Goal: Transaction & Acquisition: Obtain resource

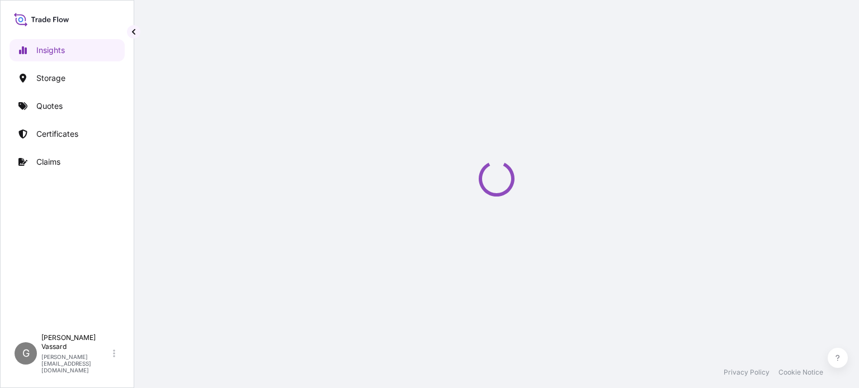
select select "2025"
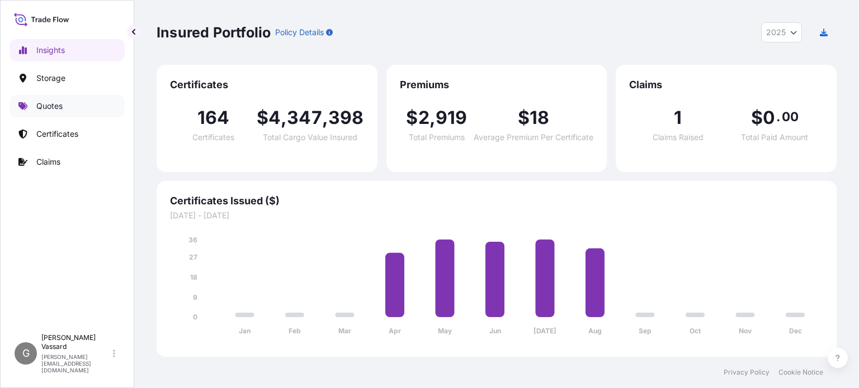
click at [55, 104] on p "Quotes" at bounding box center [49, 106] width 26 height 11
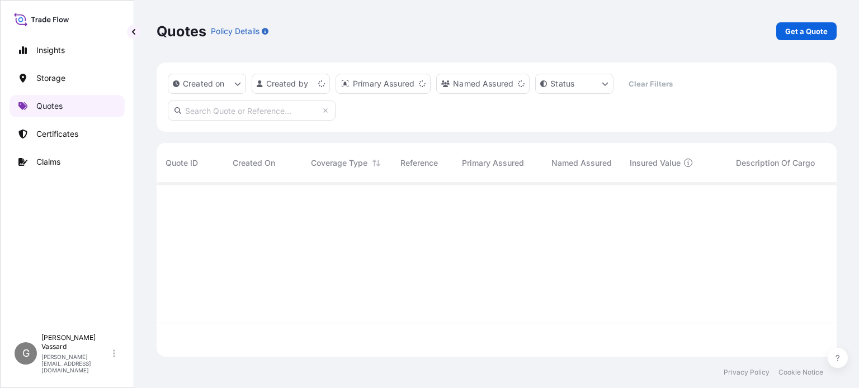
scroll to position [172, 671]
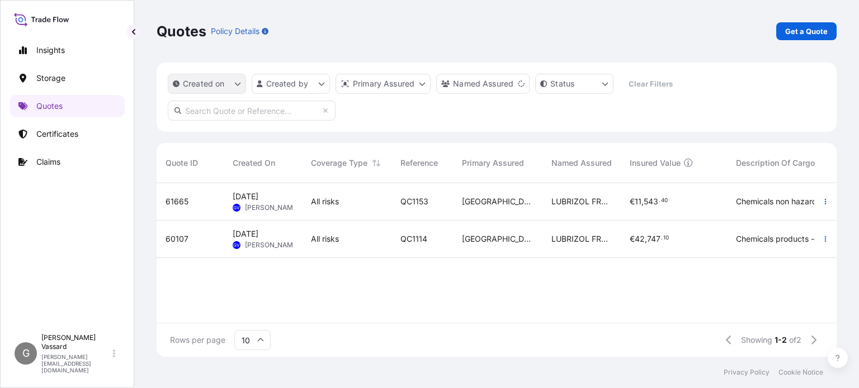
click at [226, 82] on button "Created on" at bounding box center [207, 84] width 78 height 20
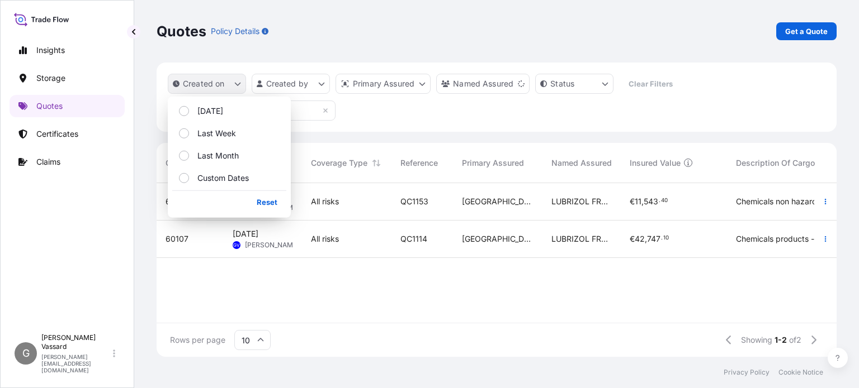
click at [228, 80] on button "Created on" at bounding box center [207, 84] width 78 height 20
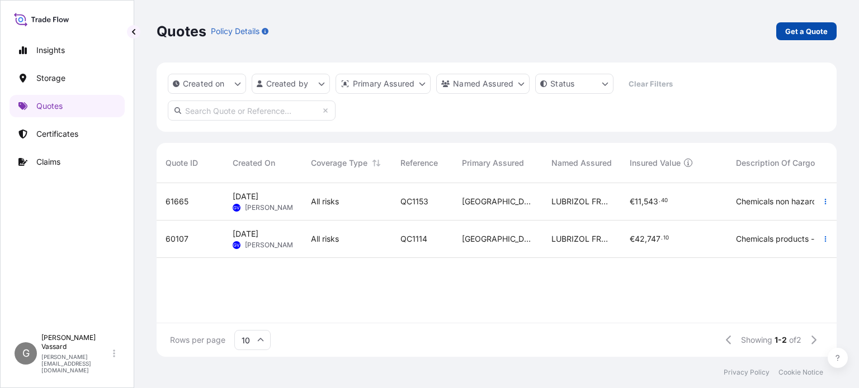
click at [810, 32] on p "Get a Quote" at bounding box center [806, 31] width 42 height 11
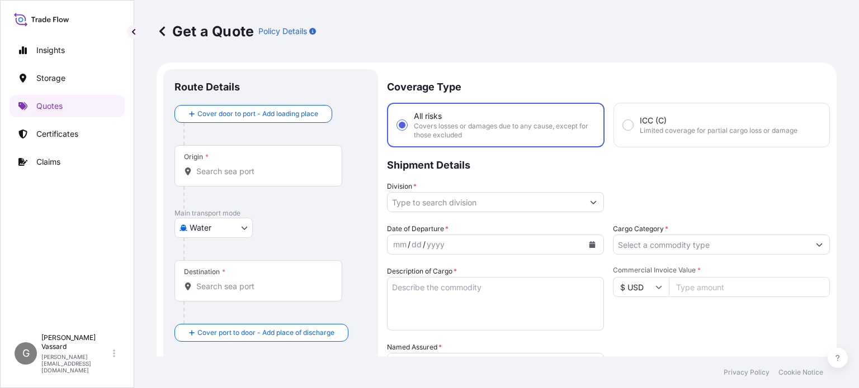
scroll to position [18, 0]
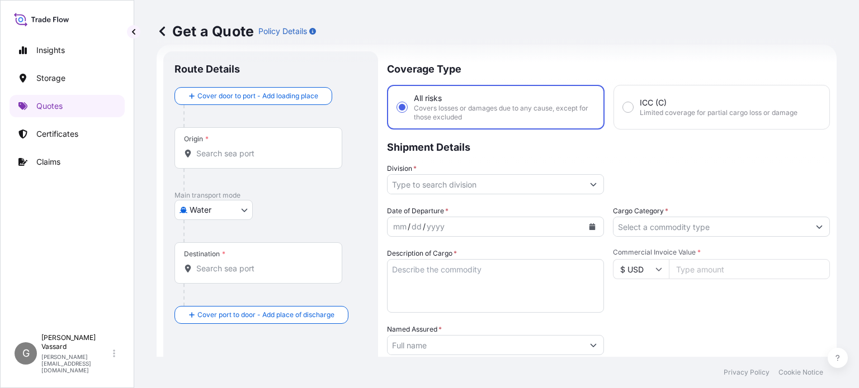
click at [203, 210] on body "Insights Storage Quotes Certificates Claims G Guillaume Vassard [EMAIL_ADDRESS]…" at bounding box center [429, 194] width 859 height 388
click at [210, 236] on div "Air" at bounding box center [213, 239] width 69 height 20
select select "Air"
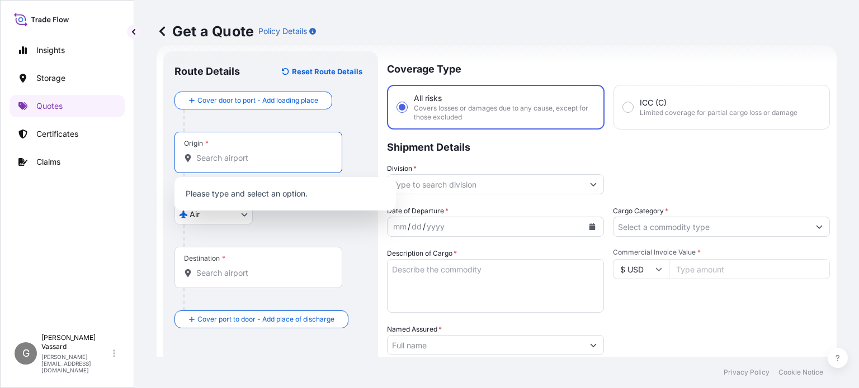
click at [219, 156] on input "Origin *" at bounding box center [262, 158] width 132 height 11
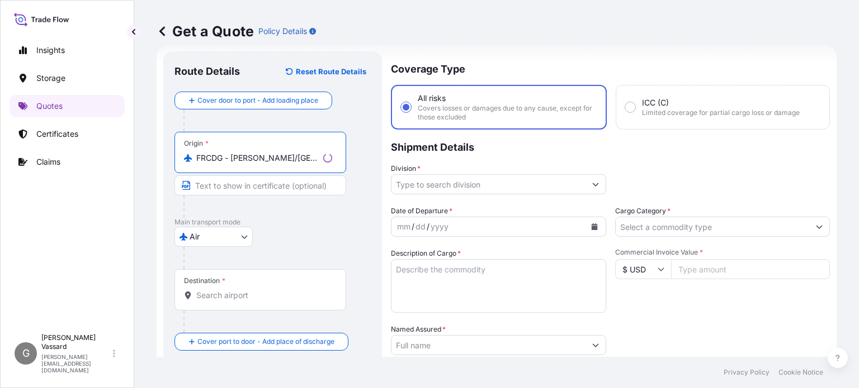
type input "FRCDG - [PERSON_NAME]/[GEOGRAPHIC_DATA], [GEOGRAPHIC_DATA]"
click at [221, 288] on div "Destination *" at bounding box center [260, 289] width 172 height 41
click at [221, 290] on input "Destination *" at bounding box center [264, 295] width 136 height 11
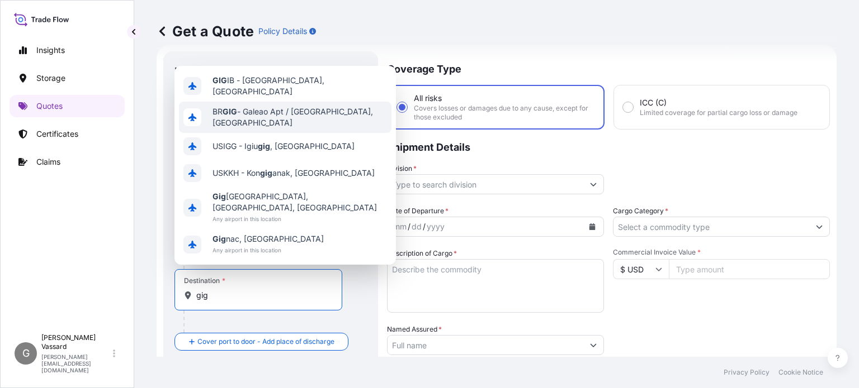
click at [304, 129] on span "BR GIG - Galeao Apt / [GEOGRAPHIC_DATA], [GEOGRAPHIC_DATA]" at bounding box center [299, 117] width 174 height 22
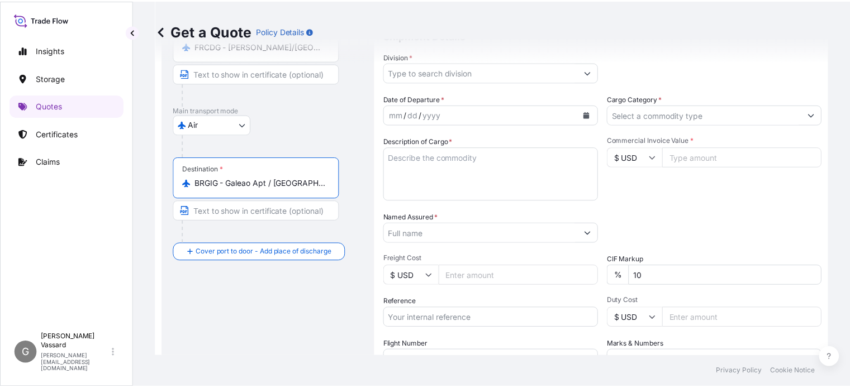
scroll to position [0, 0]
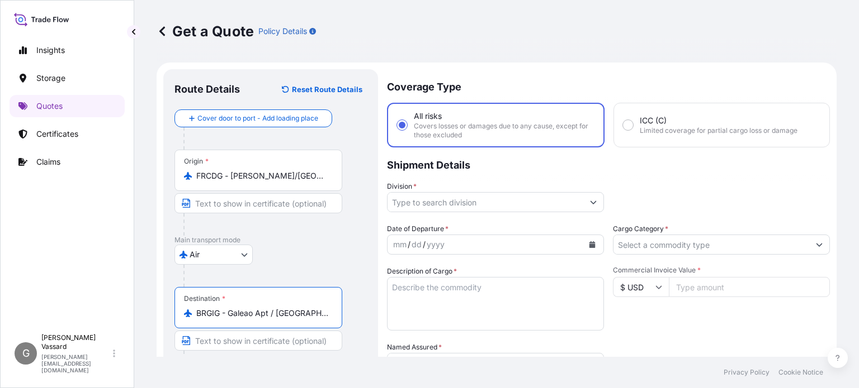
type input "BRGIG - Galeao Apt / [GEOGRAPHIC_DATA], [GEOGRAPHIC_DATA]"
click at [440, 208] on input "Division *" at bounding box center [485, 202] width 196 height 20
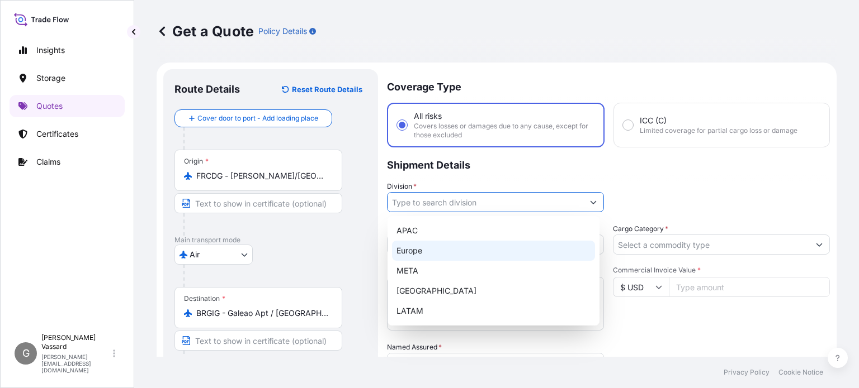
click at [419, 250] on div "Europe" at bounding box center [493, 251] width 203 height 20
type input "Europe"
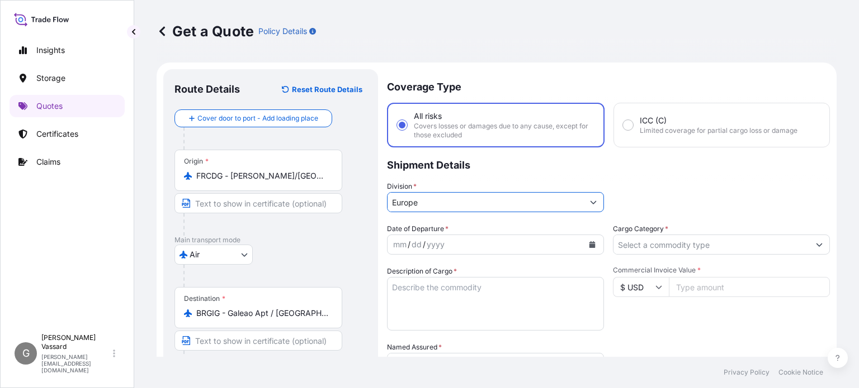
click at [443, 242] on div "yyyy" at bounding box center [435, 244] width 20 height 13
click at [589, 241] on icon "Calendar" at bounding box center [592, 244] width 7 height 7
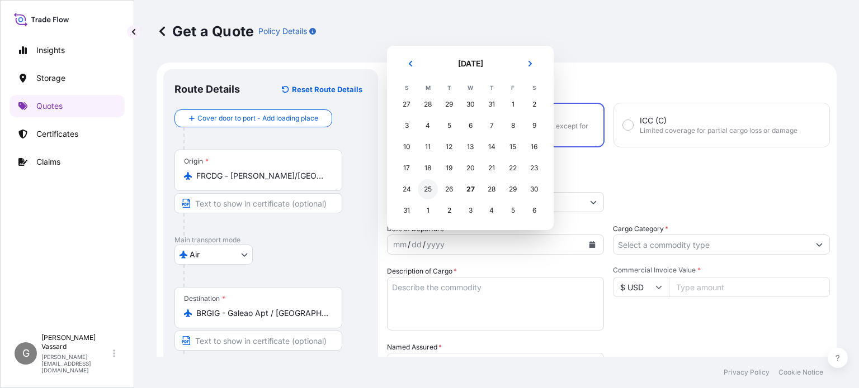
click at [425, 188] on div "25" at bounding box center [428, 189] width 20 height 20
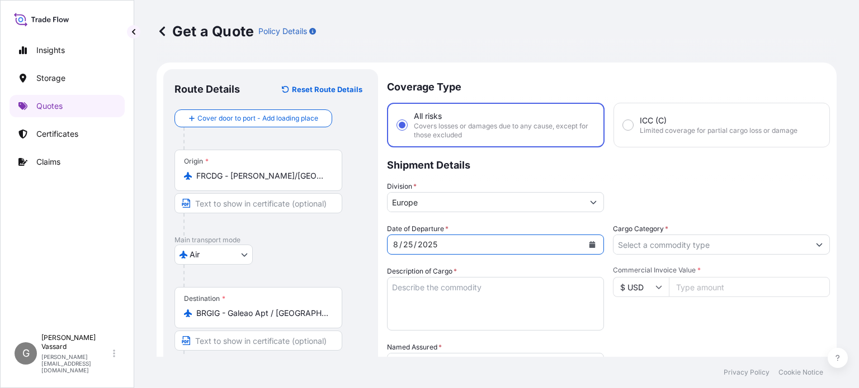
click at [437, 292] on textarea "Description of Cargo *" at bounding box center [495, 304] width 217 height 54
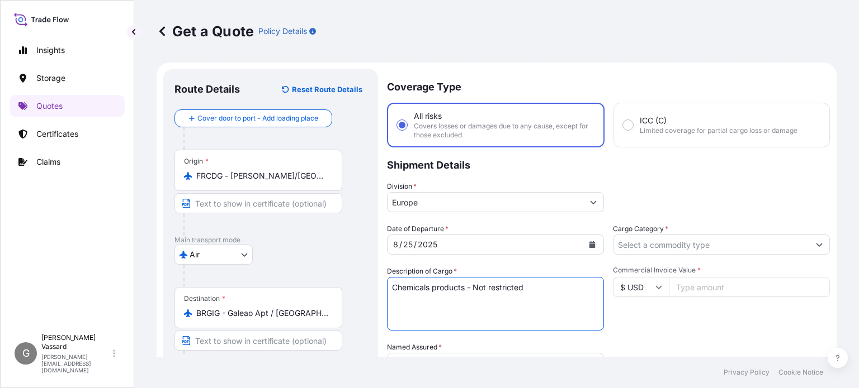
type textarea "Chemicals products - Not restricted"
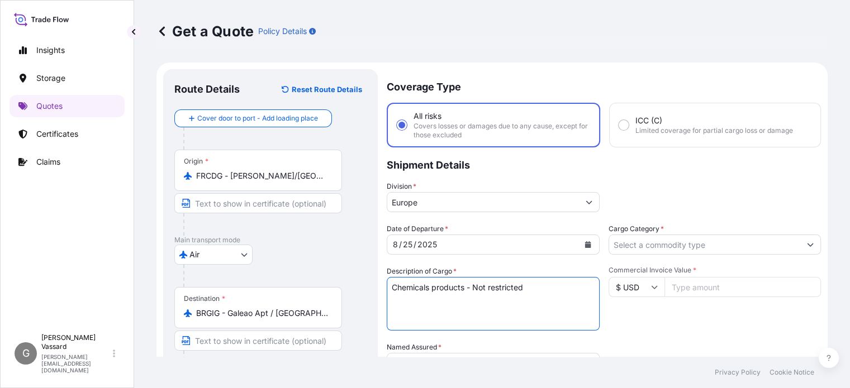
click at [676, 241] on input "Cargo Category *" at bounding box center [705, 245] width 192 height 20
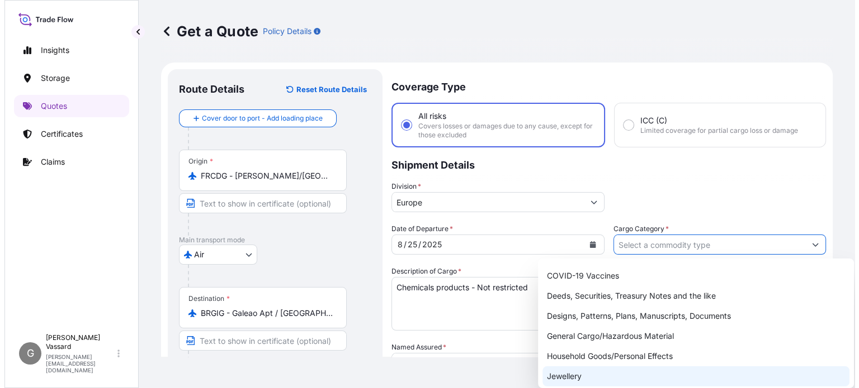
scroll to position [112, 0]
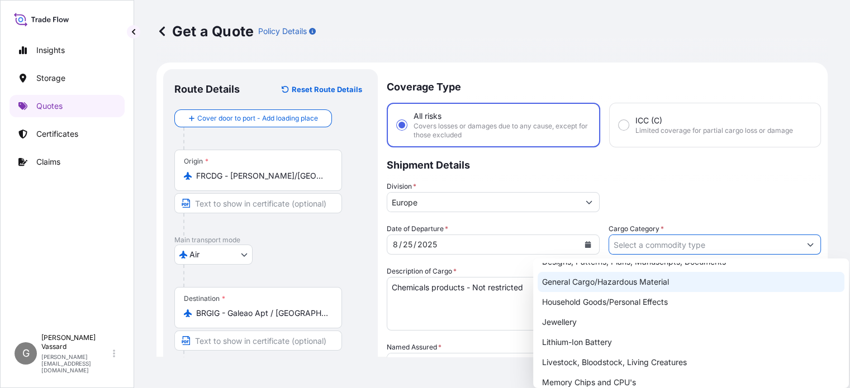
click at [616, 281] on div "General Cargo/Hazardous Material" at bounding box center [691, 282] width 307 height 20
type input "General Cargo/Hazardous Material"
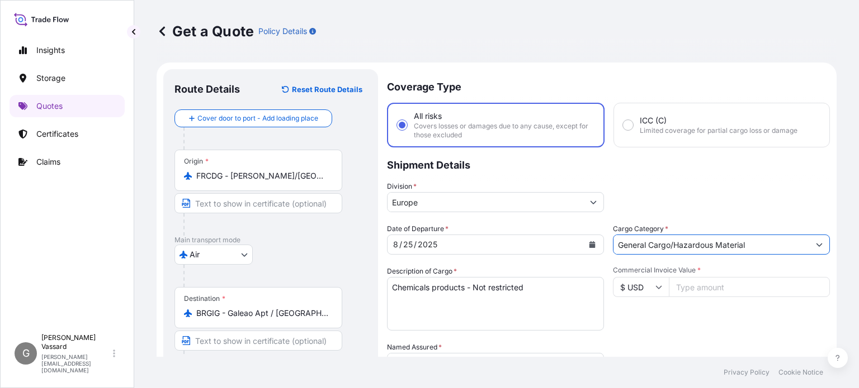
click at [655, 287] on icon at bounding box center [658, 287] width 7 height 7
click at [641, 312] on div "€ EUR" at bounding box center [636, 317] width 47 height 21
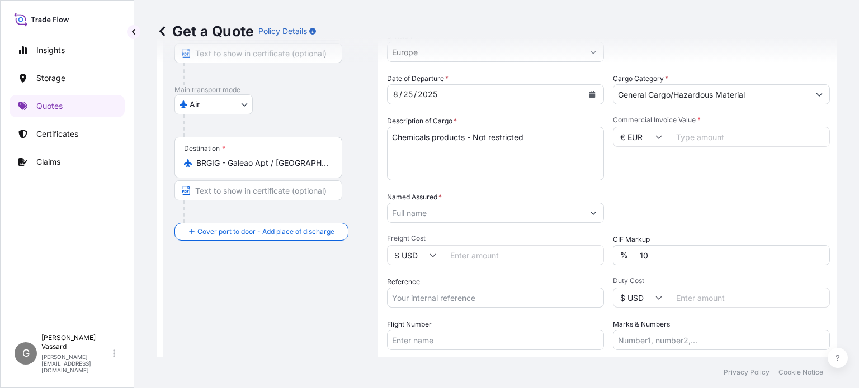
scroll to position [168, 0]
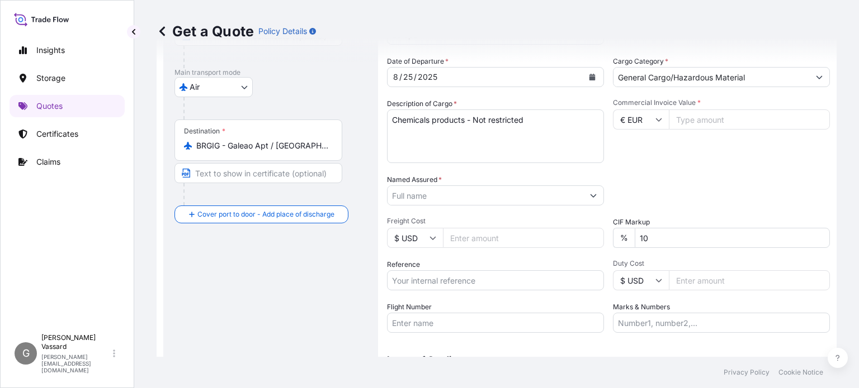
click at [649, 123] on input "€ EUR" at bounding box center [641, 120] width 56 height 20
click at [643, 191] on div "$ USD" at bounding box center [636, 196] width 47 height 21
type input "$ USD"
click at [712, 116] on input "Commercial Invoice Value *" at bounding box center [748, 120] width 161 height 20
type input "4776.73"
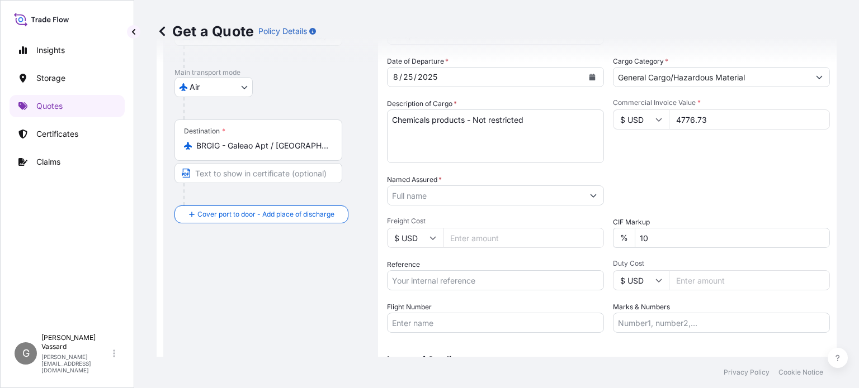
click at [420, 238] on input "$ USD" at bounding box center [415, 238] width 56 height 20
click at [419, 264] on div "€ EUR" at bounding box center [414, 268] width 47 height 21
type input "€ EUR"
click at [487, 241] on input "Freight Cost" at bounding box center [523, 238] width 161 height 20
type input "3299.36"
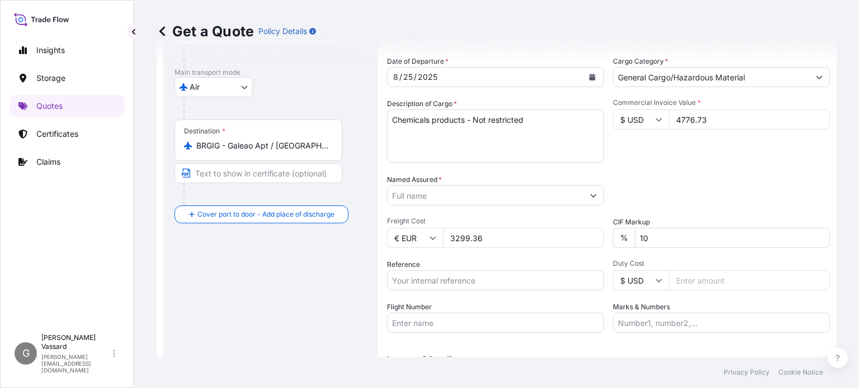
click at [438, 280] on input "Reference" at bounding box center [495, 281] width 217 height 20
paste input "2905539493"
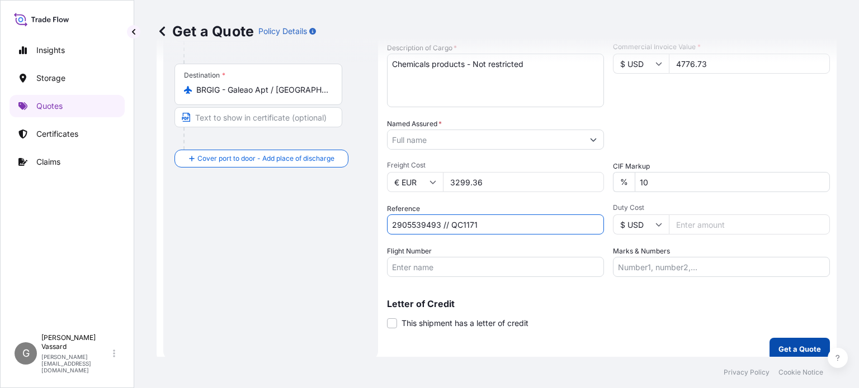
type input "2905539493 // QC1171"
click at [796, 346] on p "Get a Quote" at bounding box center [799, 349] width 42 height 11
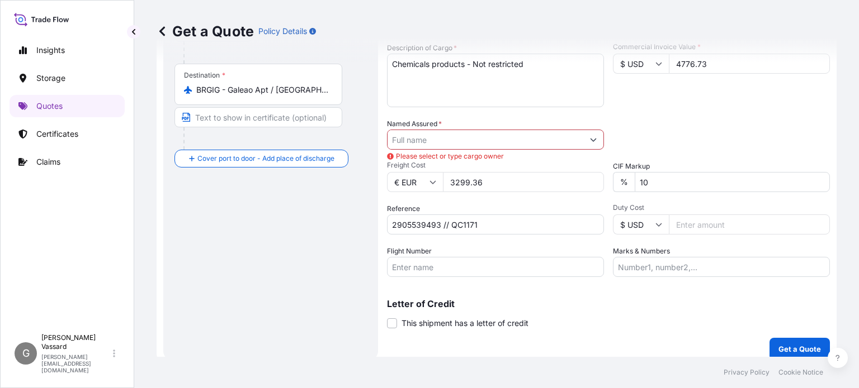
click at [474, 143] on input "Named Assured *" at bounding box center [485, 140] width 196 height 20
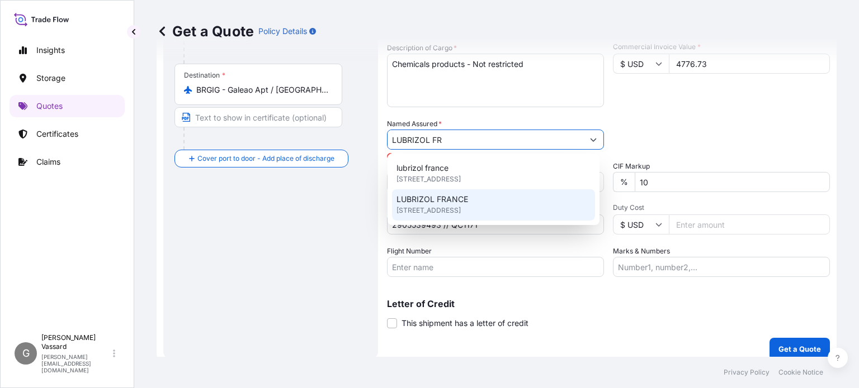
click at [438, 205] on span "LUBRIZOL FRANCE" at bounding box center [432, 199] width 72 height 11
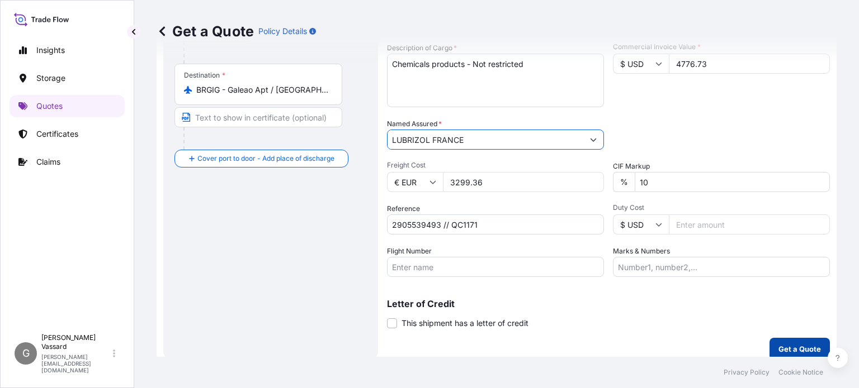
type input "LUBRIZOL FRANCE"
click at [789, 346] on p "Get a Quote" at bounding box center [799, 349] width 42 height 11
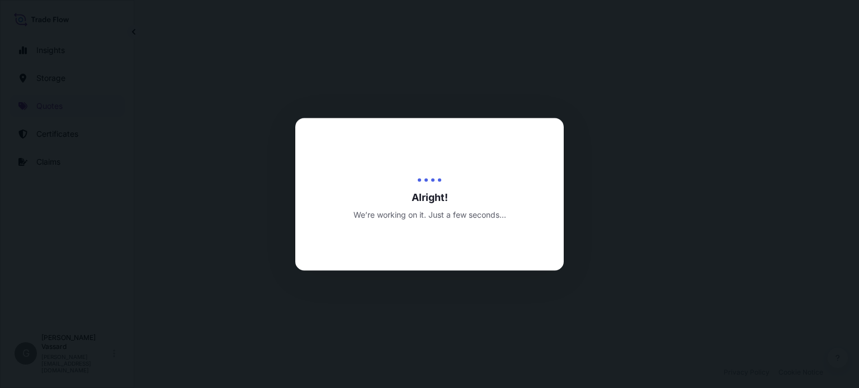
select select "Air"
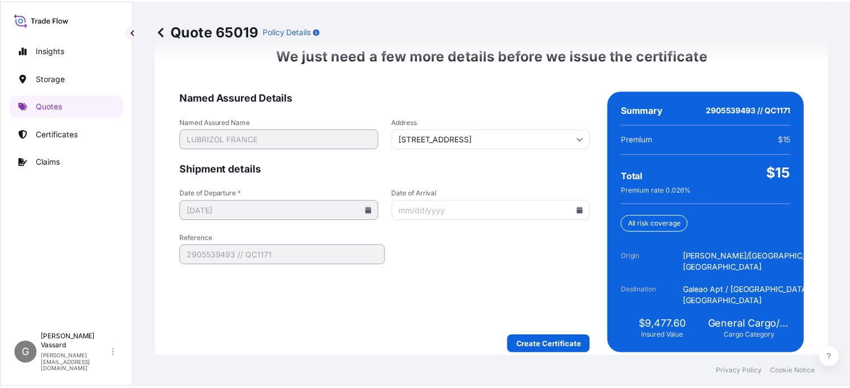
scroll to position [1789, 0]
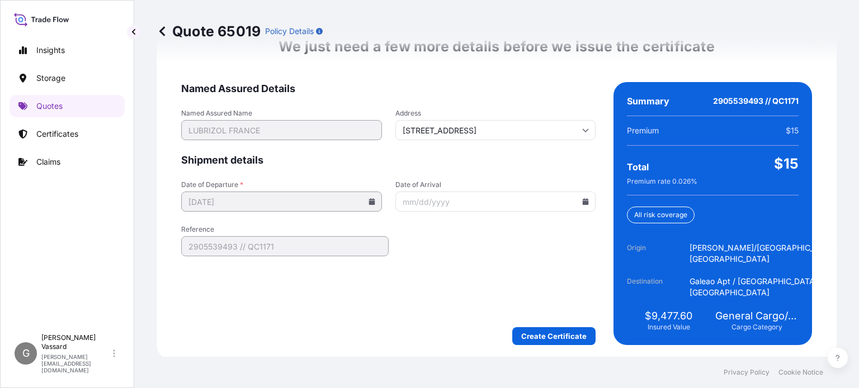
click at [449, 200] on input "Date of Arrival" at bounding box center [495, 202] width 201 height 20
click at [582, 201] on icon at bounding box center [585, 201] width 6 height 7
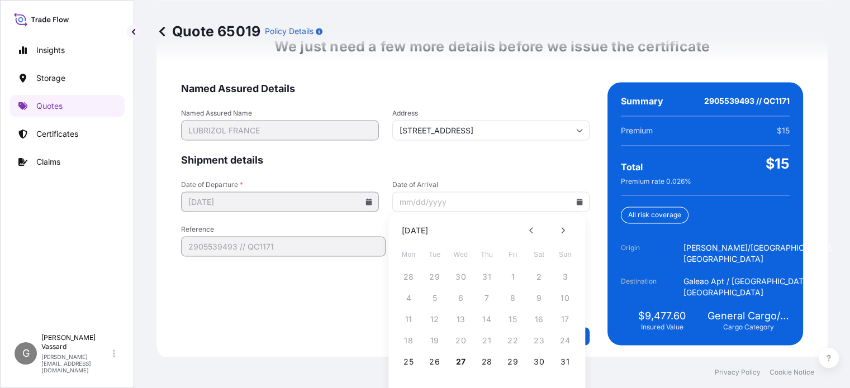
scroll to position [20, 0]
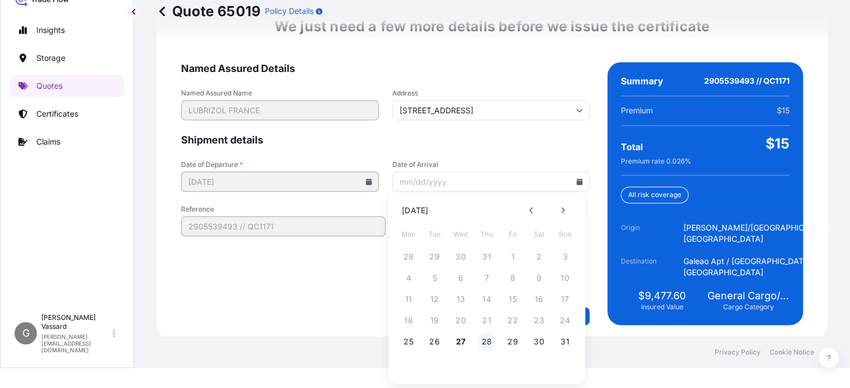
click at [489, 339] on button "28" at bounding box center [487, 342] width 18 height 18
type input "[DATE]"
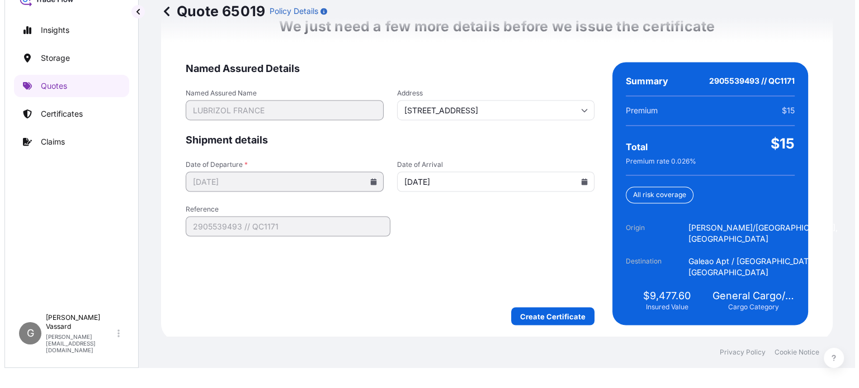
scroll to position [0, 0]
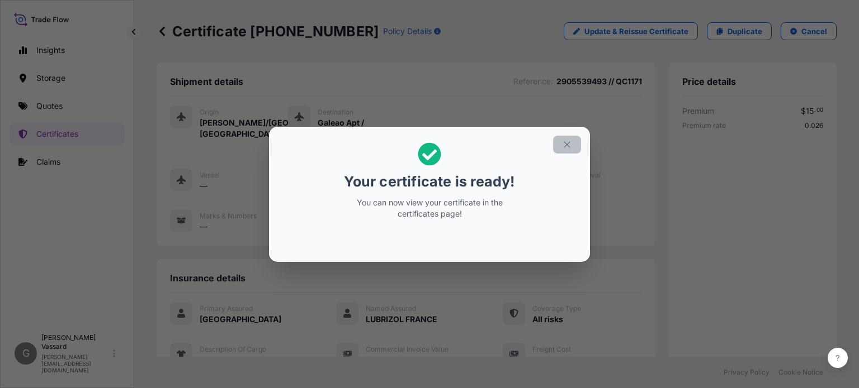
click at [567, 145] on icon "button" at bounding box center [566, 144] width 6 height 6
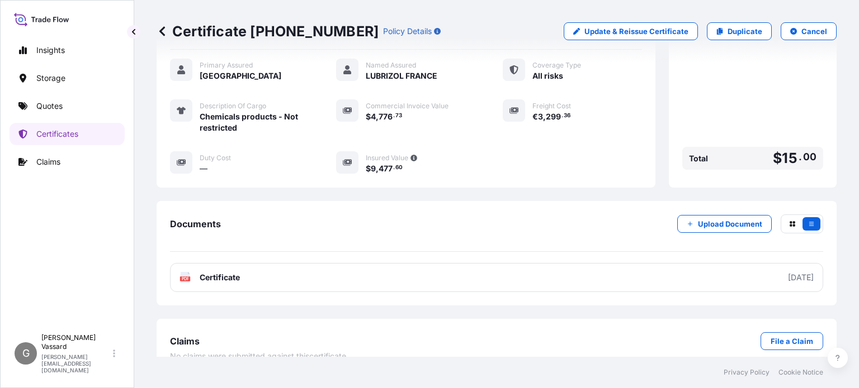
scroll to position [246, 0]
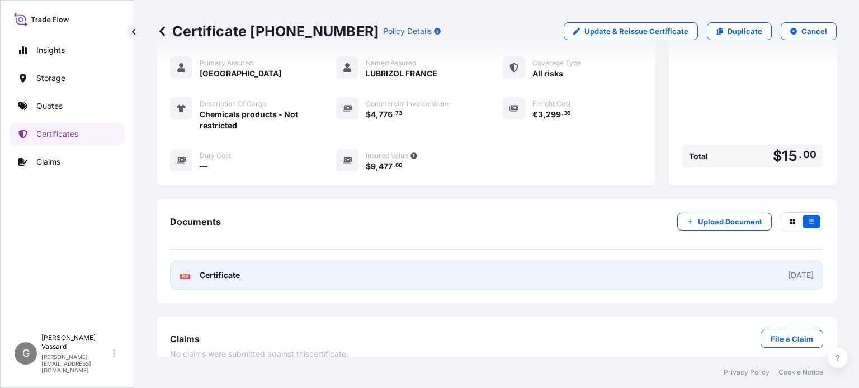
click at [223, 270] on span "Certificate" at bounding box center [220, 275] width 40 height 11
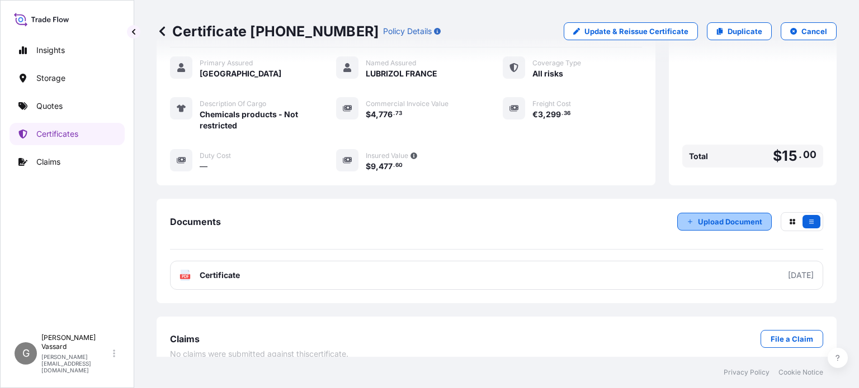
click at [709, 216] on p "Upload Document" at bounding box center [730, 221] width 64 height 11
